Goal: Transaction & Acquisition: Purchase product/service

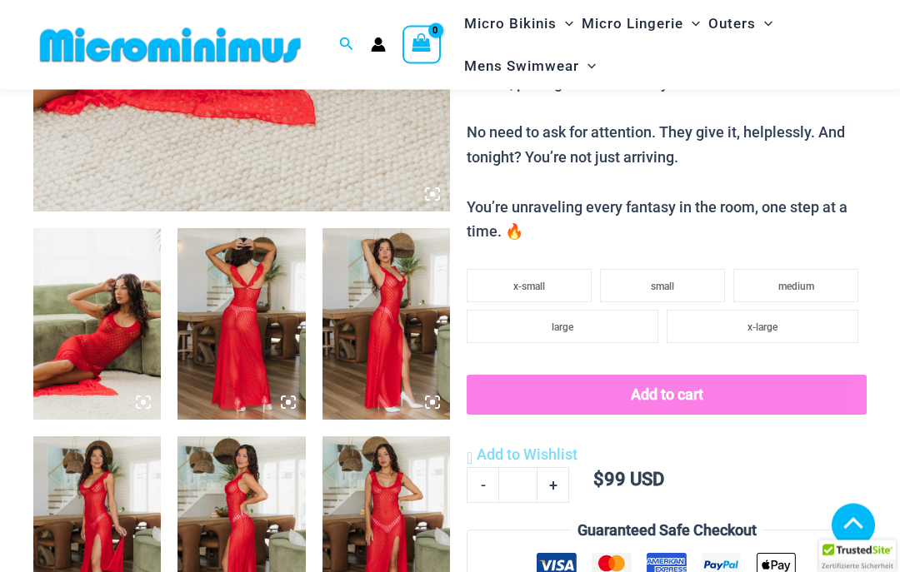
scroll to position [556, 0]
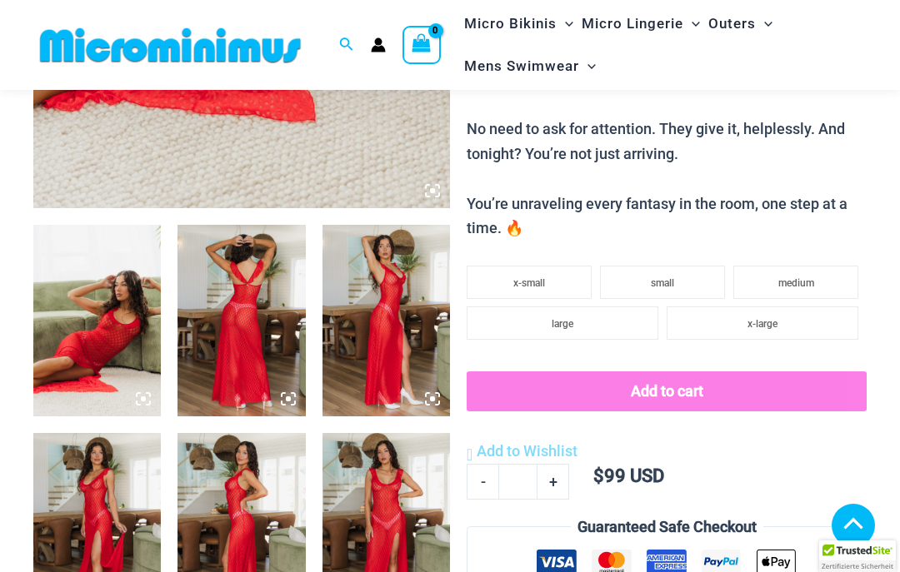
click at [112, 326] on img at bounding box center [96, 321] width 127 height 192
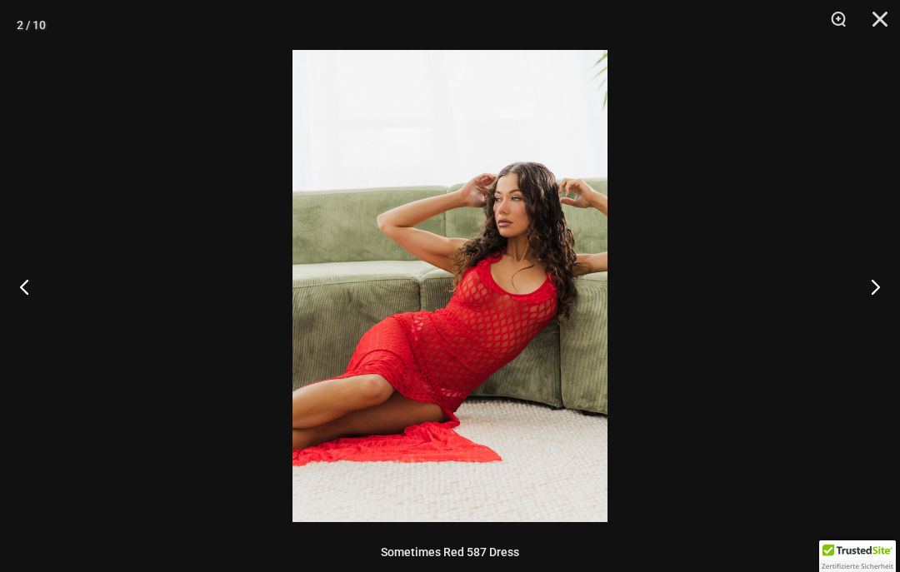
click at [870, 297] on button "Next" at bounding box center [868, 286] width 62 height 83
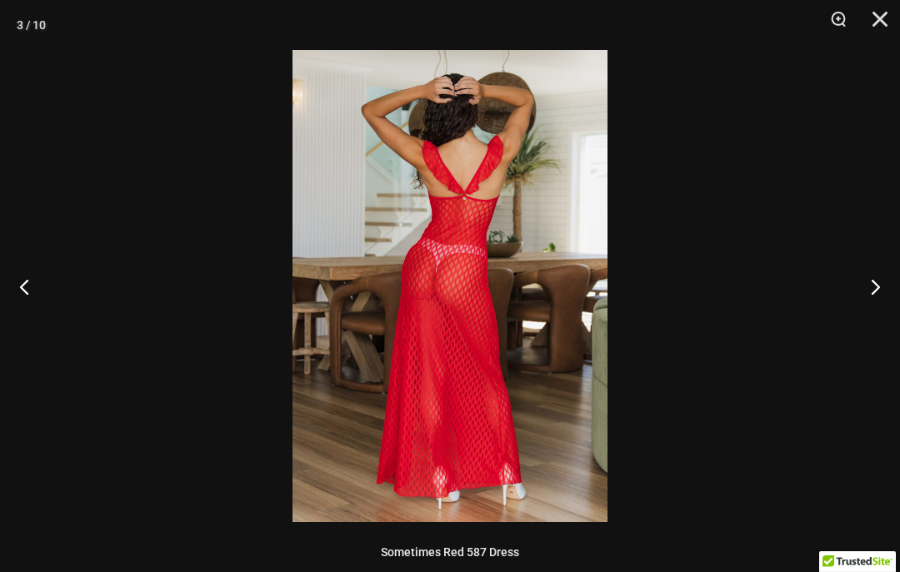
click at [876, 302] on button "Next" at bounding box center [868, 286] width 62 height 83
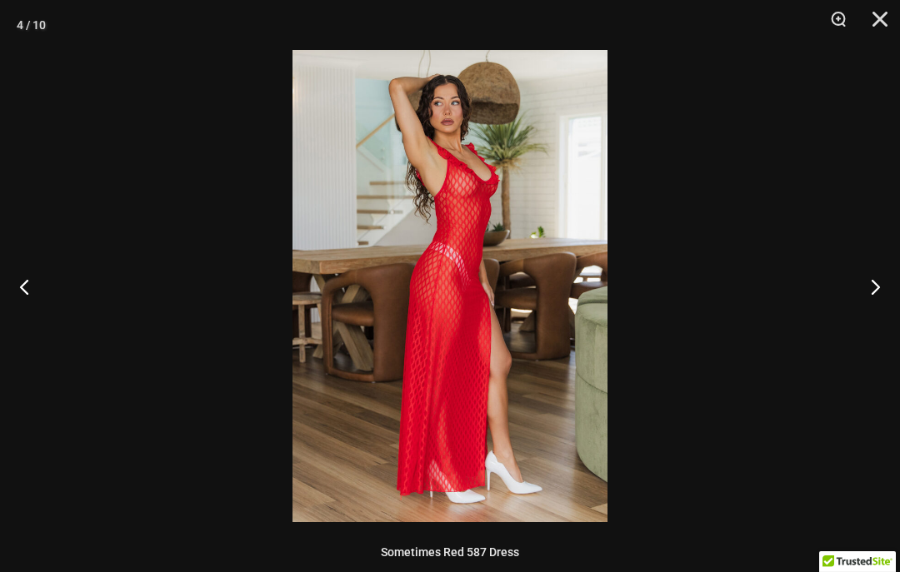
click at [883, 307] on button "Next" at bounding box center [868, 286] width 62 height 83
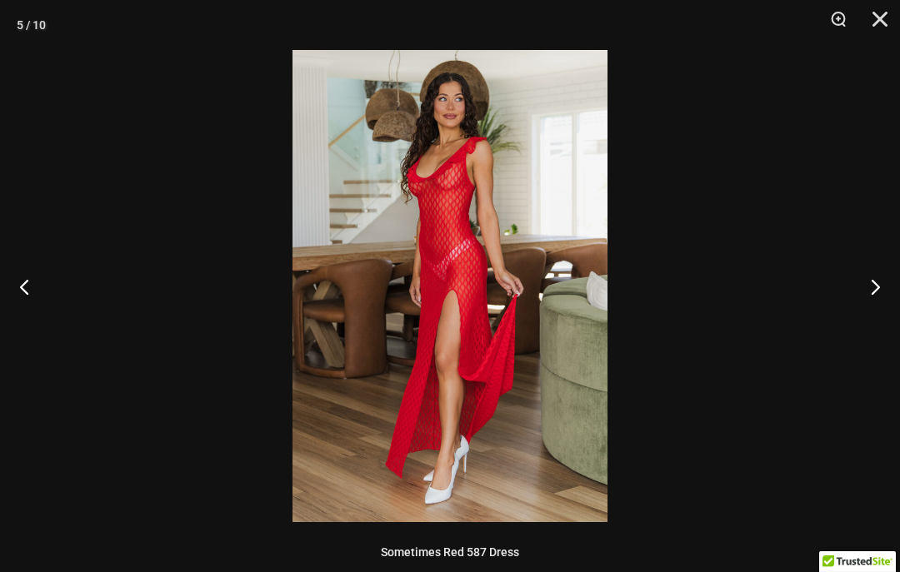
click at [875, 307] on button "Next" at bounding box center [868, 286] width 62 height 83
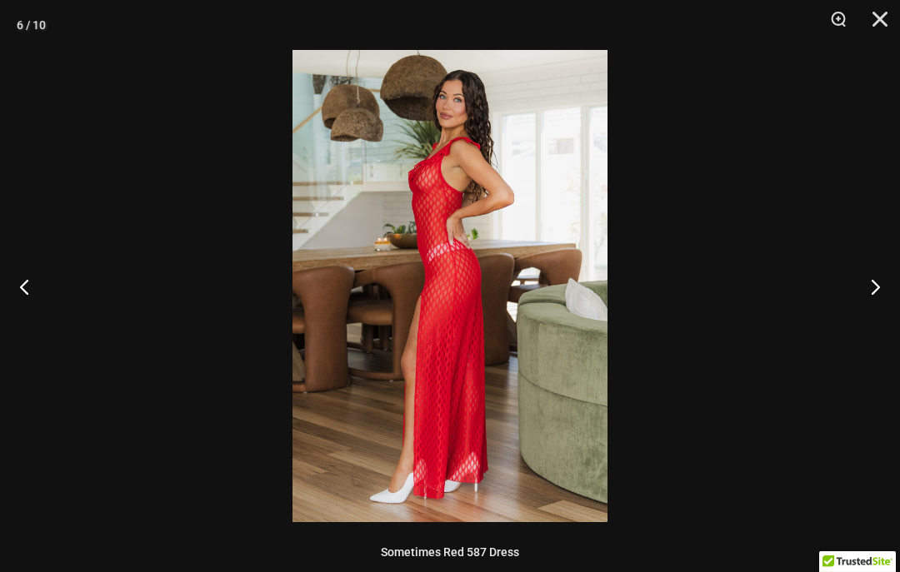
click at [873, 309] on button "Next" at bounding box center [868, 286] width 62 height 83
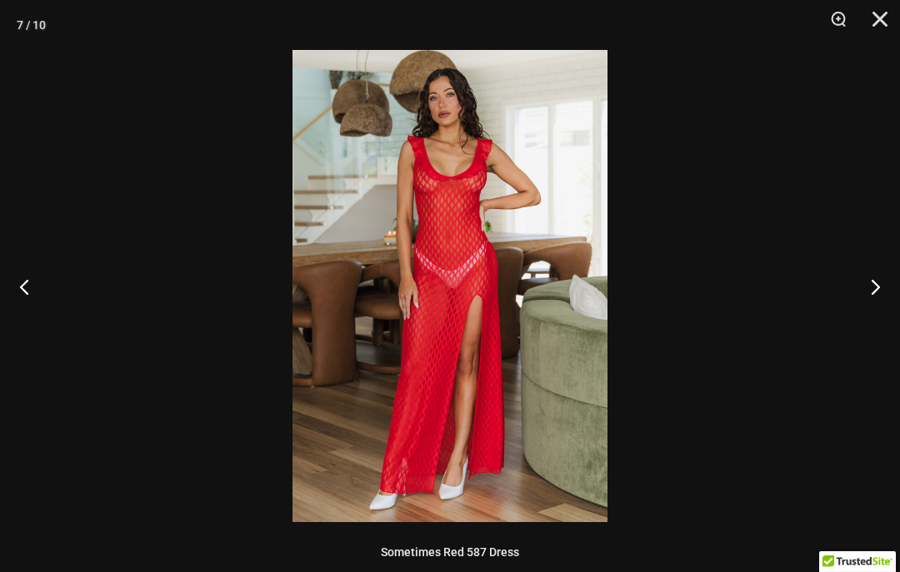
click at [873, 308] on button "Next" at bounding box center [868, 286] width 62 height 83
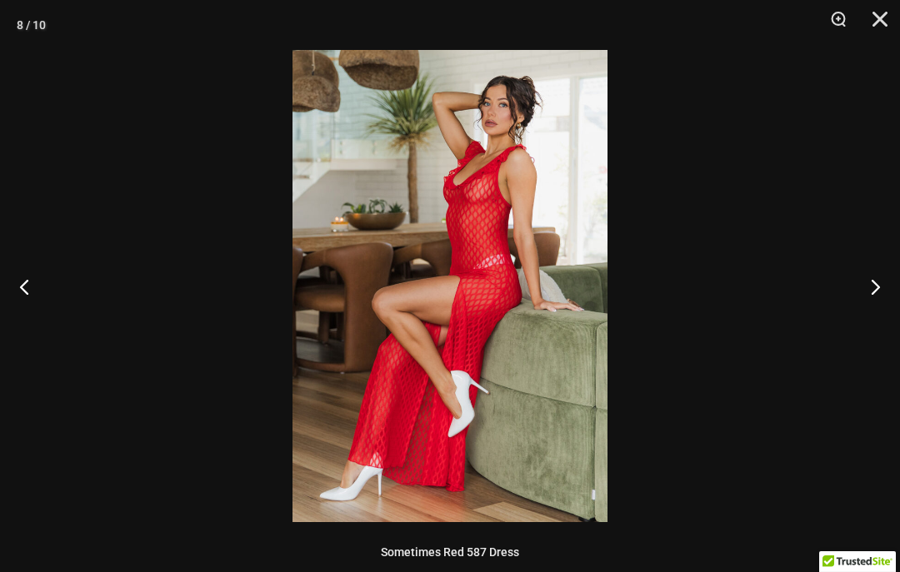
click at [875, 308] on button "Next" at bounding box center [868, 286] width 62 height 83
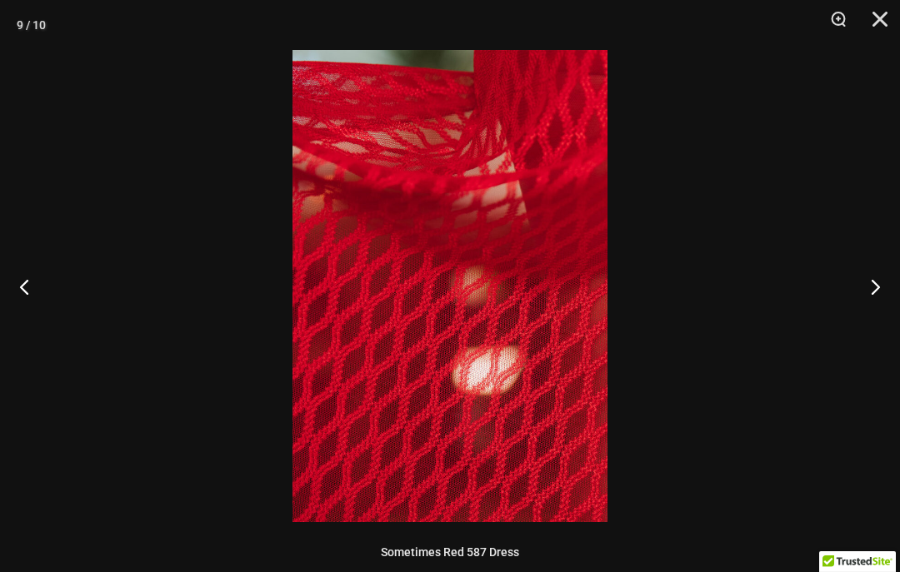
click at [872, 295] on button "Next" at bounding box center [868, 286] width 62 height 83
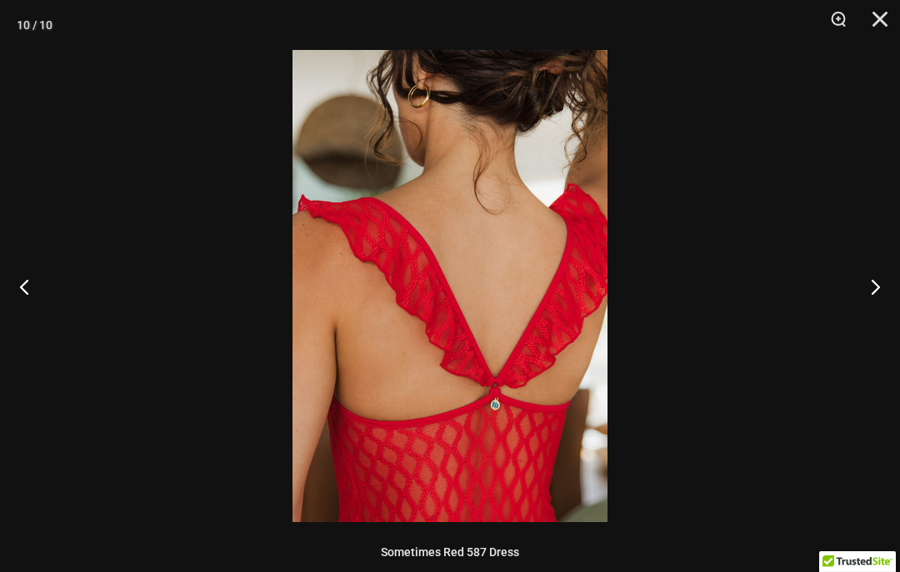
click at [875, 295] on button "Next" at bounding box center [868, 286] width 62 height 83
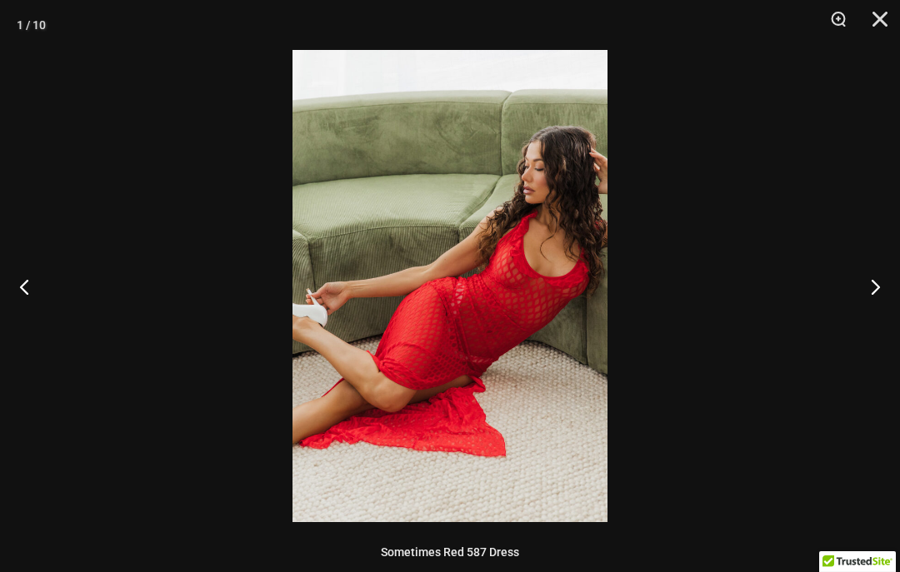
click at [873, 297] on button "Next" at bounding box center [868, 286] width 62 height 83
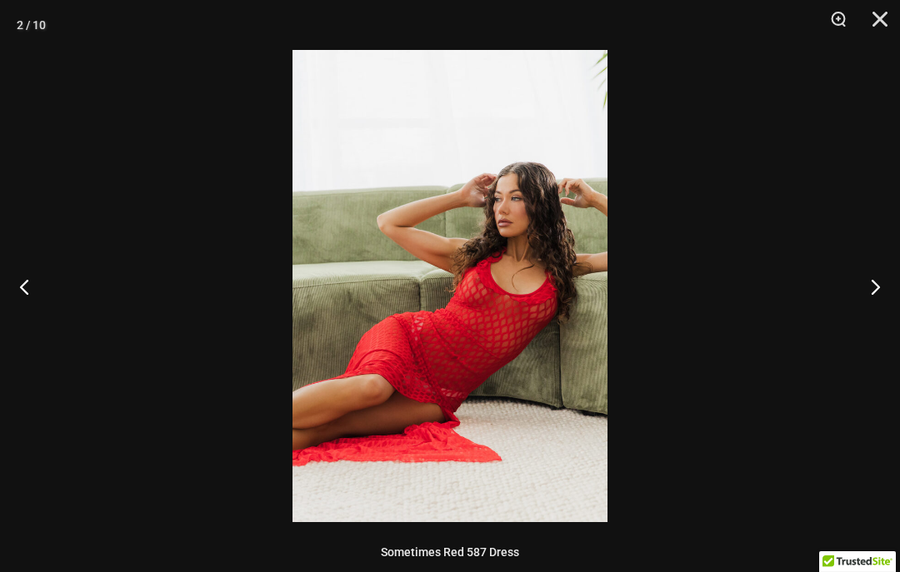
click at [869, 300] on button "Next" at bounding box center [868, 286] width 62 height 83
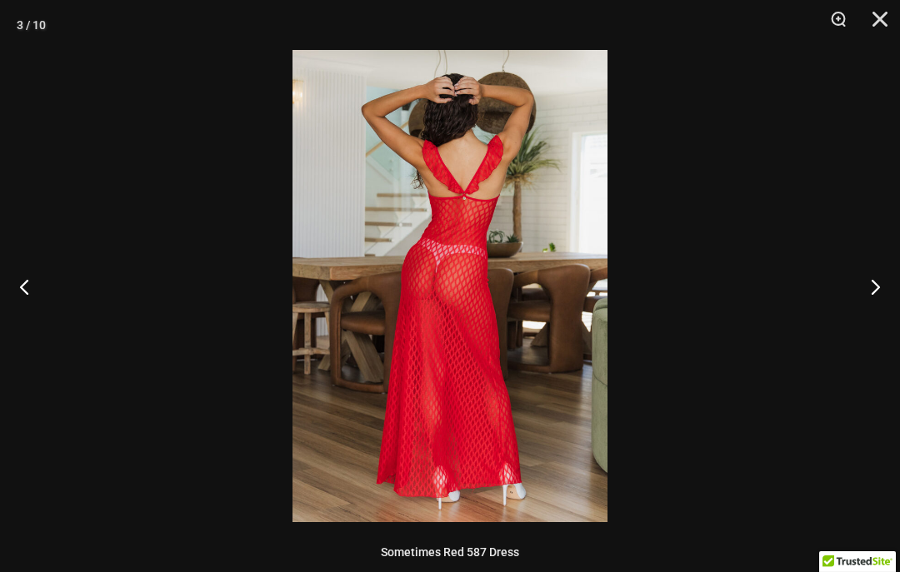
click at [866, 302] on button "Next" at bounding box center [868, 286] width 62 height 83
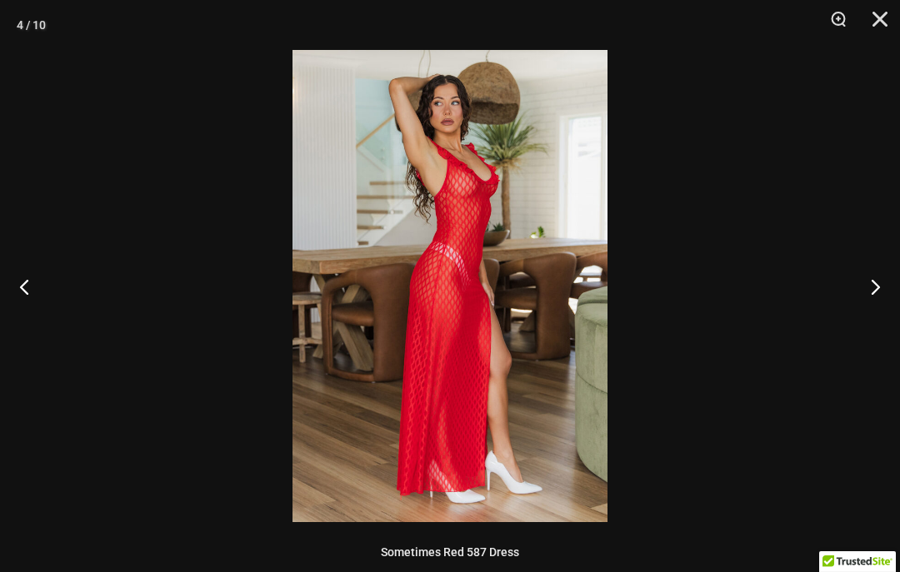
click at [865, 301] on button "Next" at bounding box center [868, 286] width 62 height 83
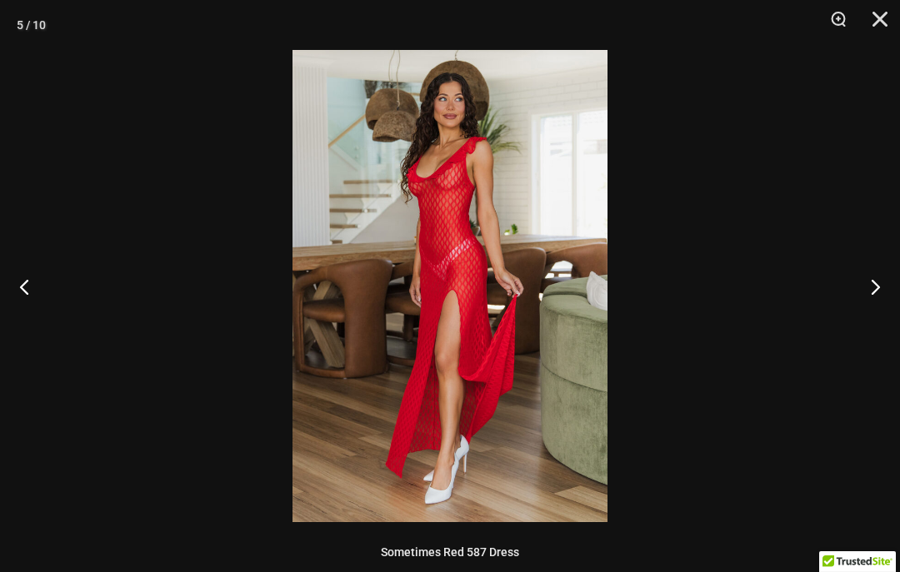
click at [865, 298] on button "Next" at bounding box center [868, 286] width 62 height 83
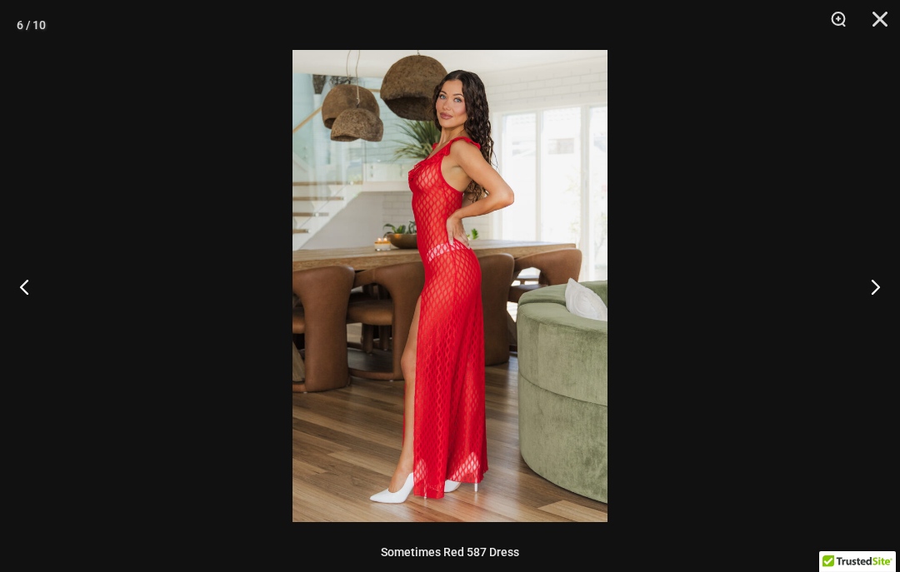
click at [864, 295] on button "Next" at bounding box center [868, 286] width 62 height 83
